Goal: Transaction & Acquisition: Purchase product/service

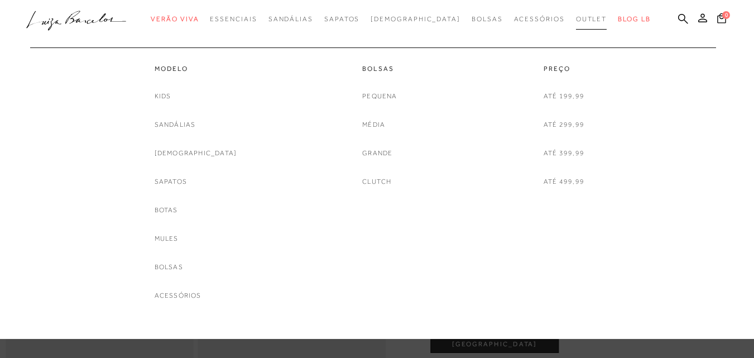
click at [576, 18] on span "Outlet" at bounding box center [591, 19] width 31 height 8
click at [184, 153] on link "[DEMOGRAPHIC_DATA]" at bounding box center [196, 153] width 83 height 12
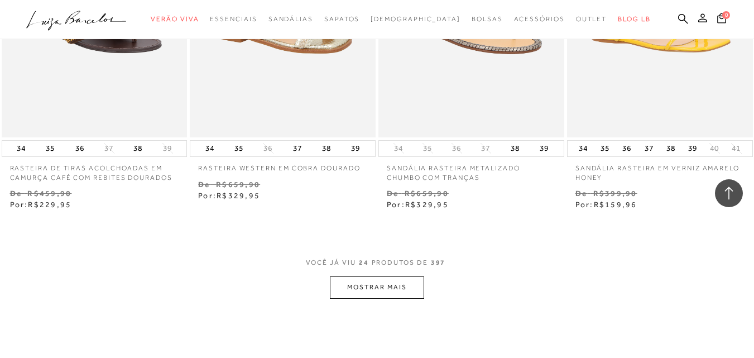
scroll to position [2065, 0]
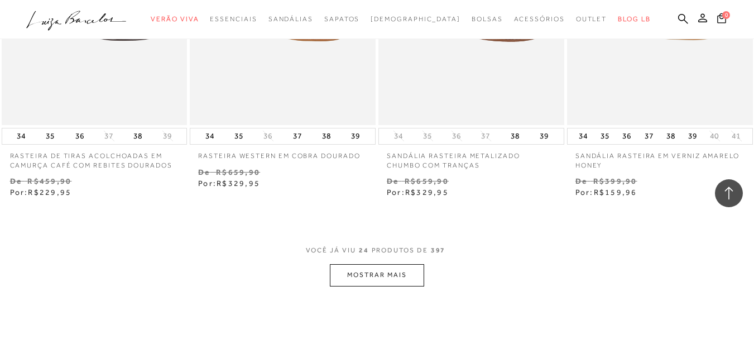
click at [382, 274] on button "MOSTRAR MAIS" at bounding box center [377, 275] width 94 height 22
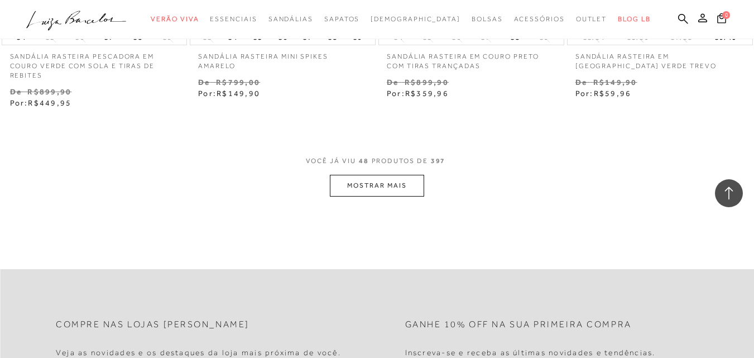
scroll to position [4353, 0]
click at [390, 187] on button "MOSTRAR MAIS" at bounding box center [377, 183] width 94 height 22
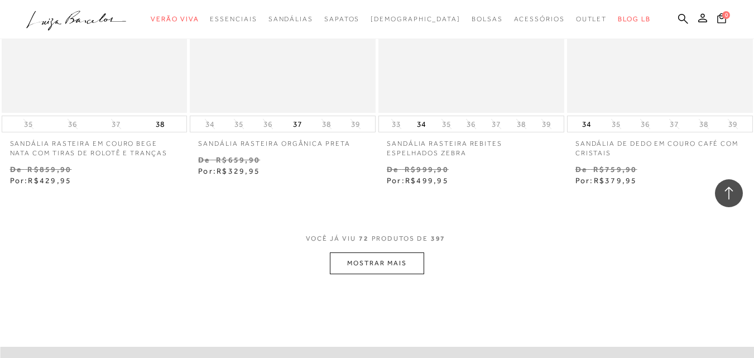
scroll to position [6530, 0]
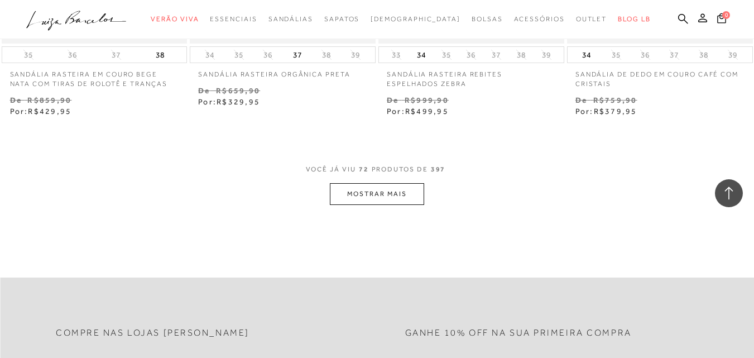
click at [387, 183] on button "MOSTRAR MAIS" at bounding box center [377, 194] width 94 height 22
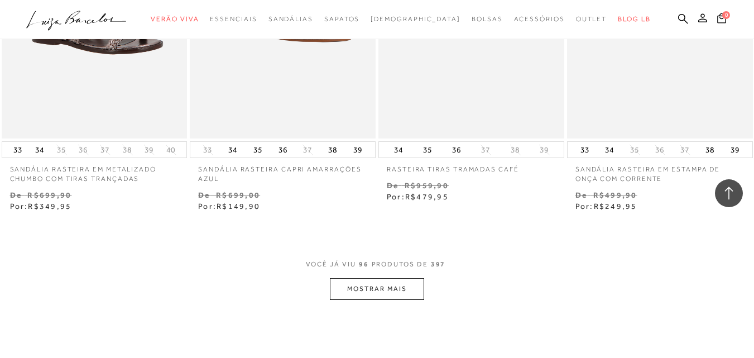
scroll to position [8650, 0]
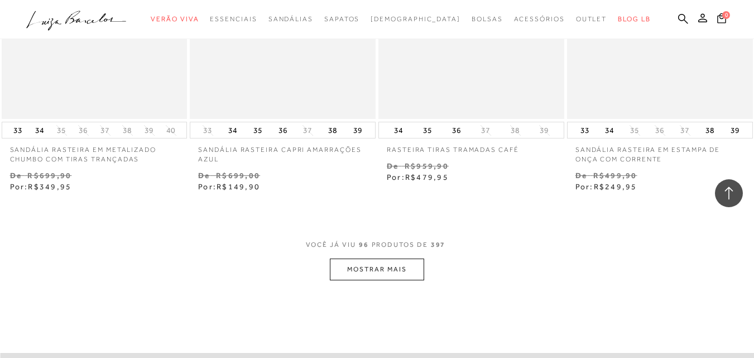
click at [402, 258] on button "MOSTRAR MAIS" at bounding box center [377, 269] width 94 height 22
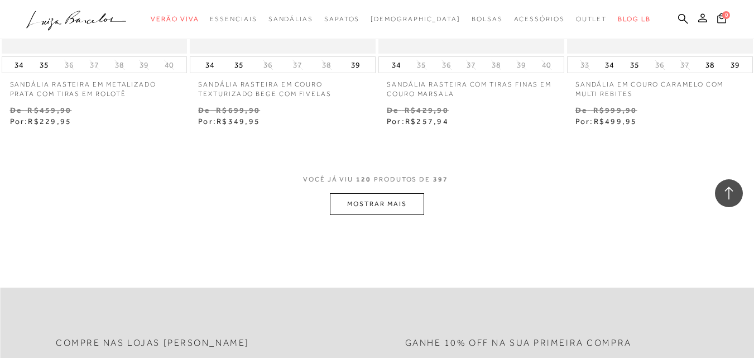
scroll to position [10994, 0]
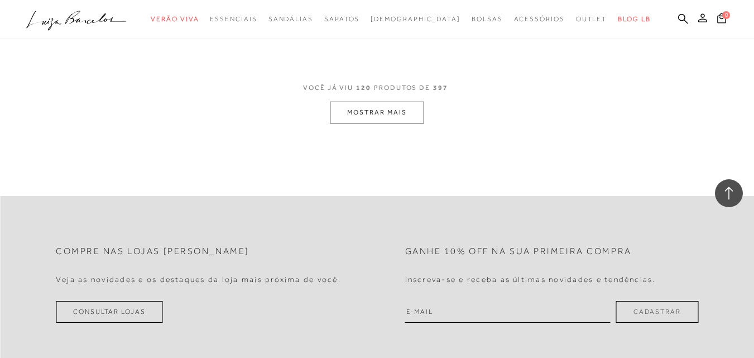
click at [369, 103] on button "MOSTRAR MAIS" at bounding box center [377, 113] width 94 height 22
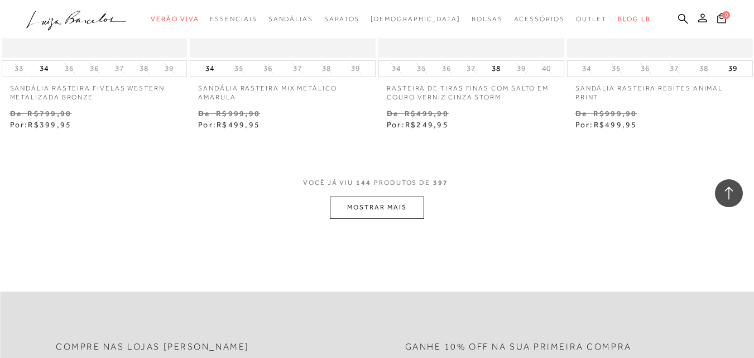
scroll to position [13115, 0]
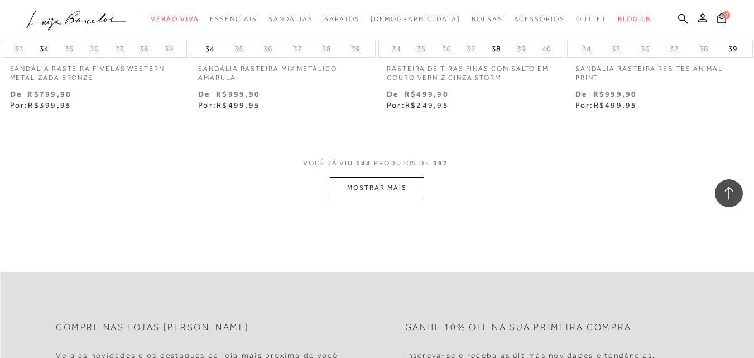
click at [372, 177] on button "MOSTRAR MAIS" at bounding box center [377, 188] width 94 height 22
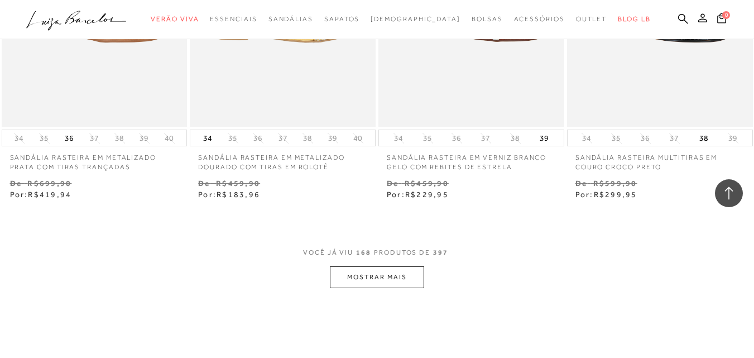
scroll to position [15236, 0]
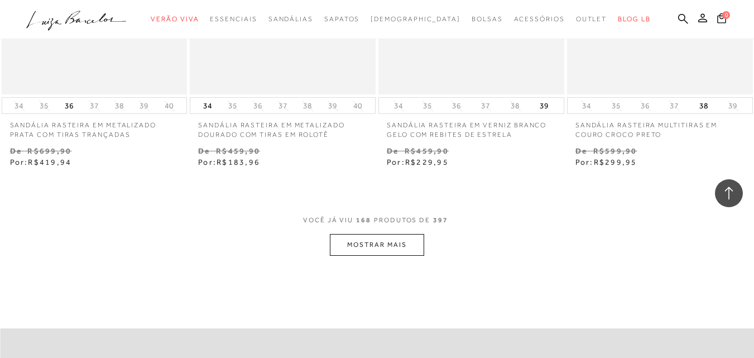
click at [365, 236] on button "MOSTRAR MAIS" at bounding box center [377, 245] width 94 height 22
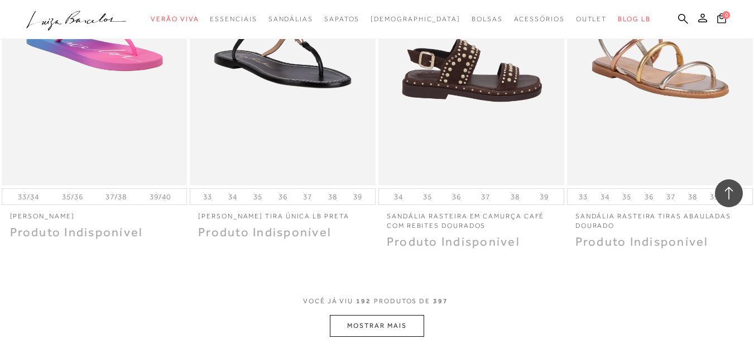
scroll to position [17412, 0]
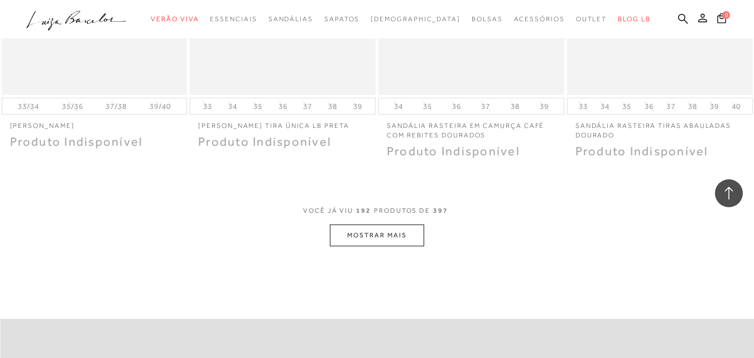
click at [362, 224] on button "MOSTRAR MAIS" at bounding box center [377, 235] width 94 height 22
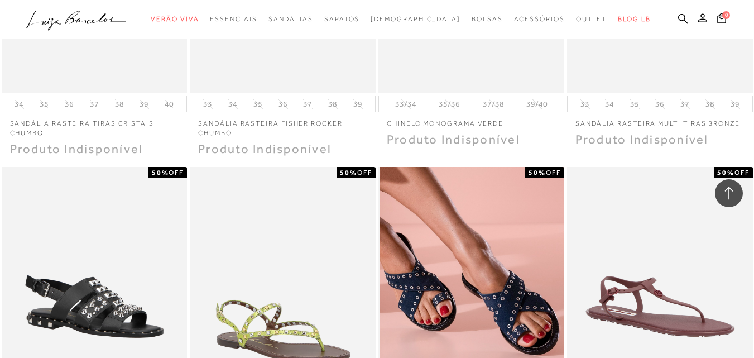
scroll to position [18640, 0]
